Goal: Understand site structure: Understand site structure

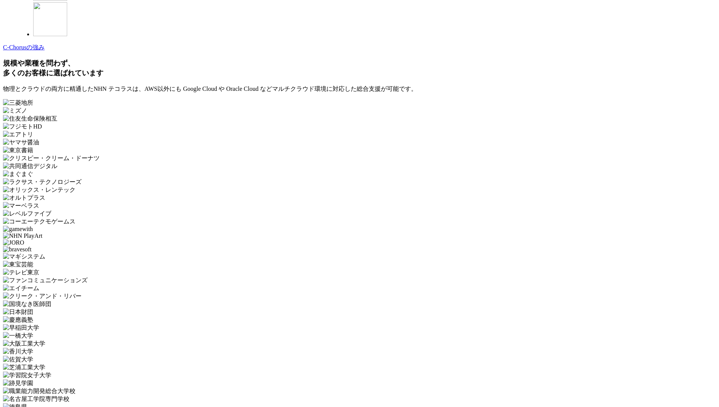
scroll to position [2259, 0]
